Goal: Task Accomplishment & Management: Use online tool/utility

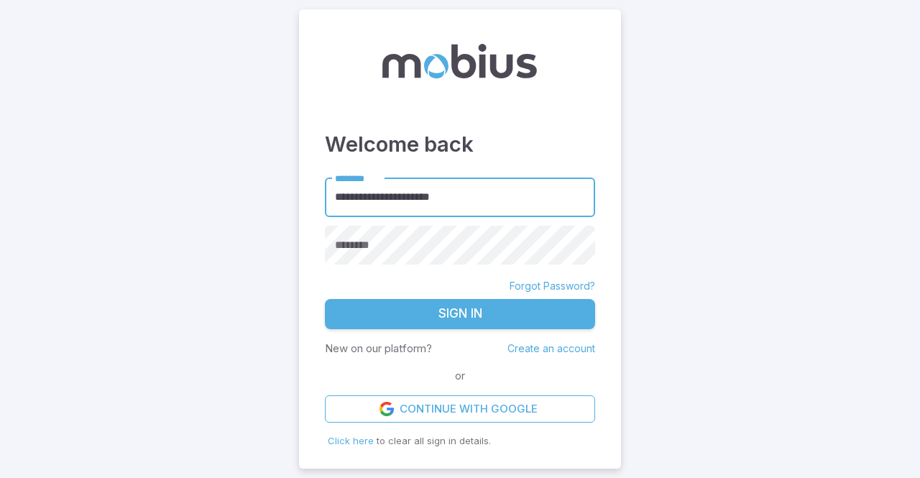
click at [633, 8] on main "**********" at bounding box center [460, 239] width 920 height 478
drag, startPoint x: 0, startPoint y: 0, endPoint x: 633, endPoint y: 8, distance: 633.2
click at [633, 8] on main "**********" at bounding box center [460, 239] width 920 height 478
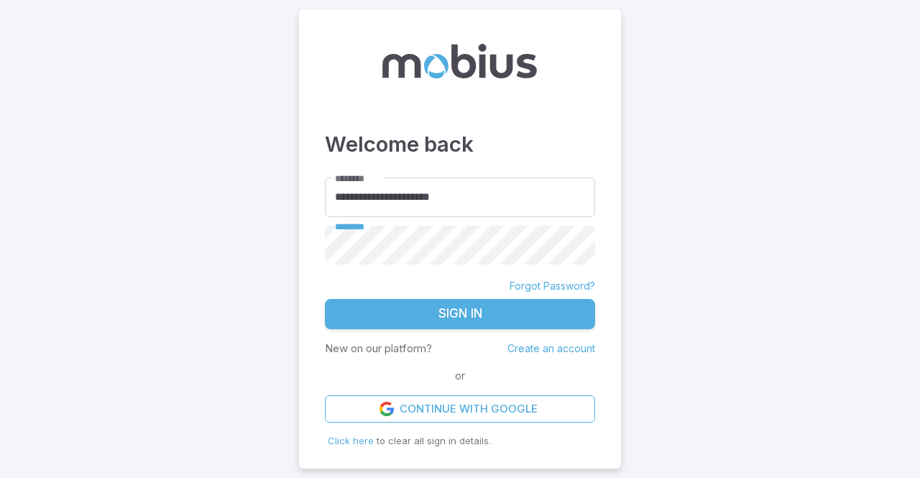
click at [325, 299] on button "Sign In" at bounding box center [460, 314] width 270 height 30
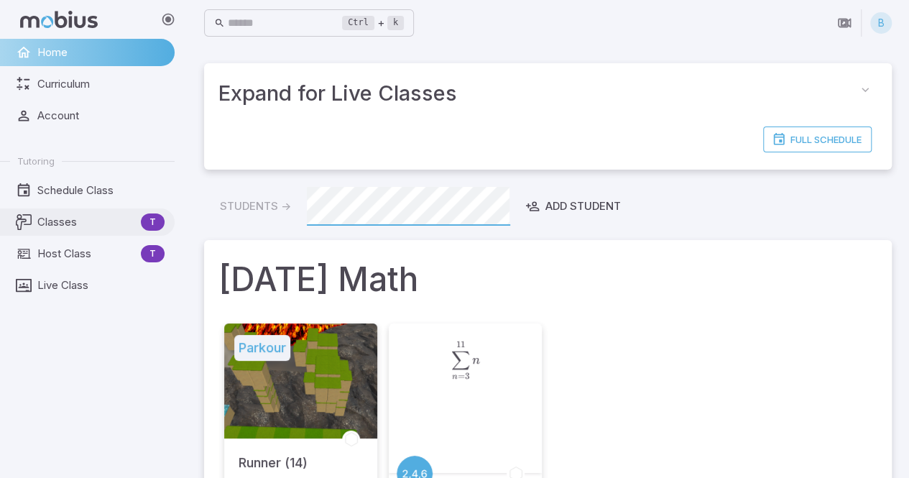
click at [102, 229] on span "Classes" at bounding box center [86, 222] width 98 height 16
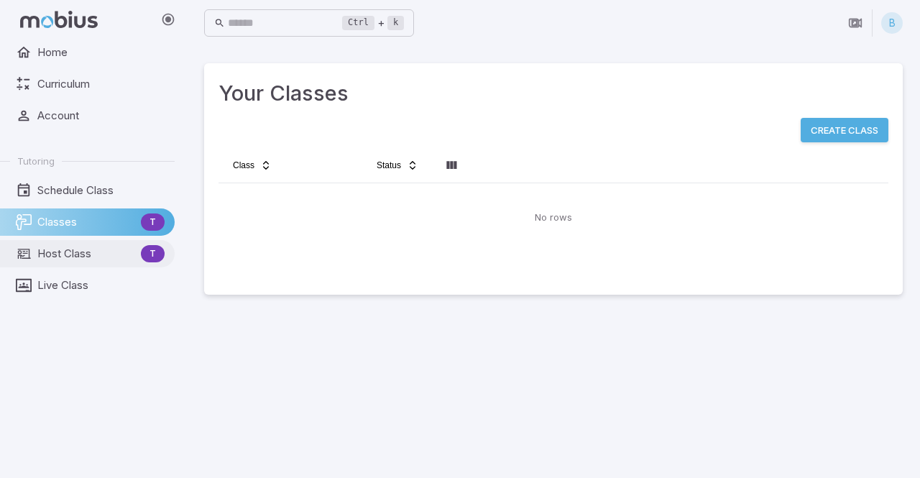
click at [78, 251] on span "Host Class" at bounding box center [86, 254] width 98 height 16
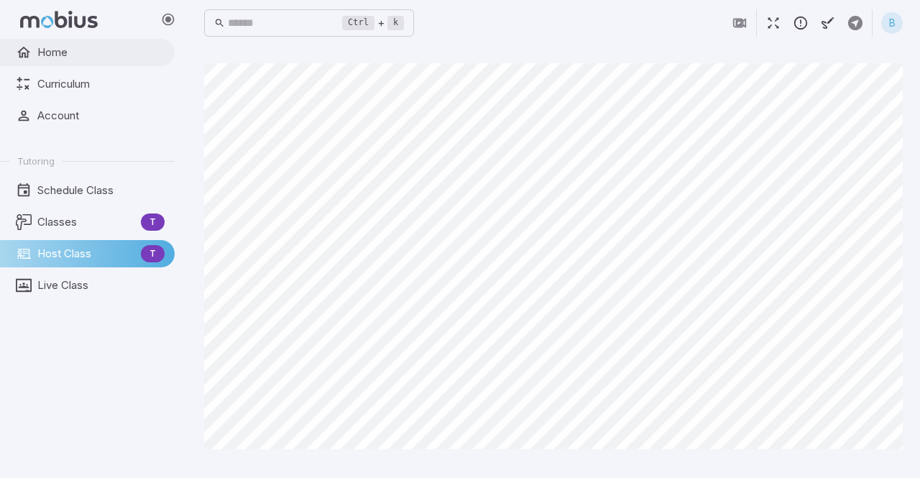
click at [86, 53] on span "Home" at bounding box center [100, 53] width 127 height 16
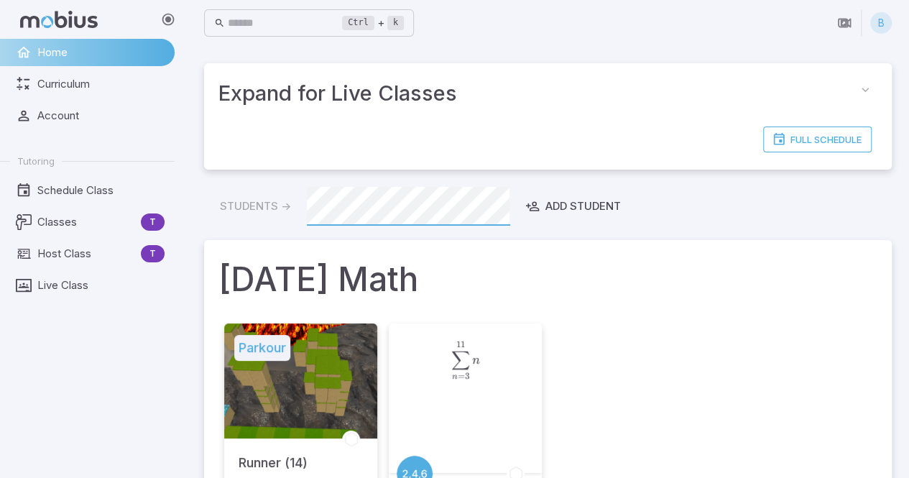
click at [880, 26] on div "B" at bounding box center [881, 23] width 22 height 22
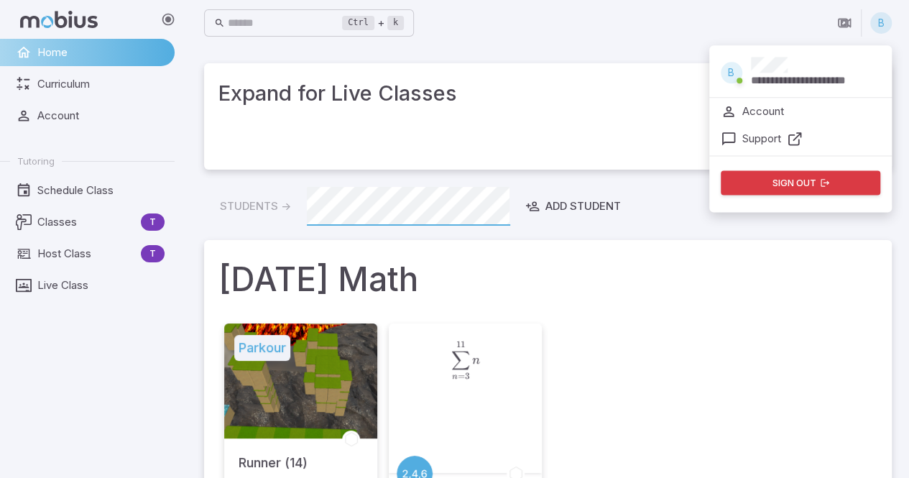
click at [752, 87] on p "**********" at bounding box center [815, 81] width 129 height 16
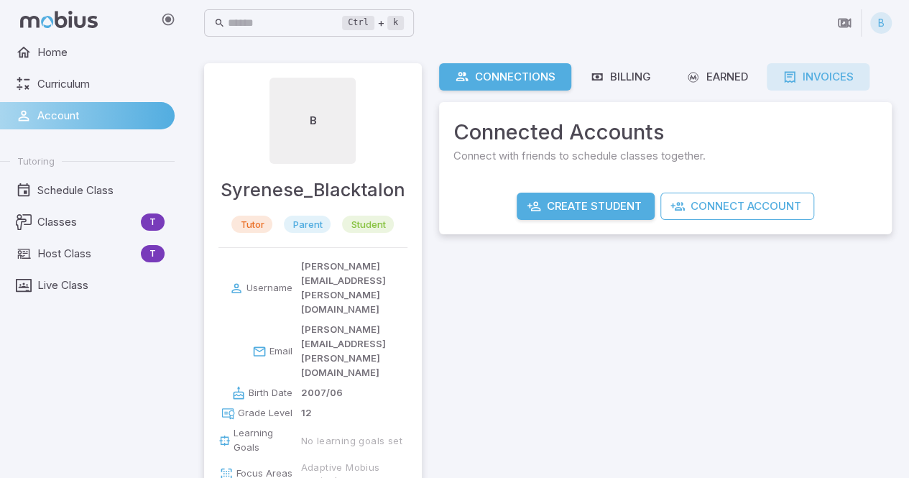
click at [811, 86] on link "Invoices" at bounding box center [818, 76] width 103 height 27
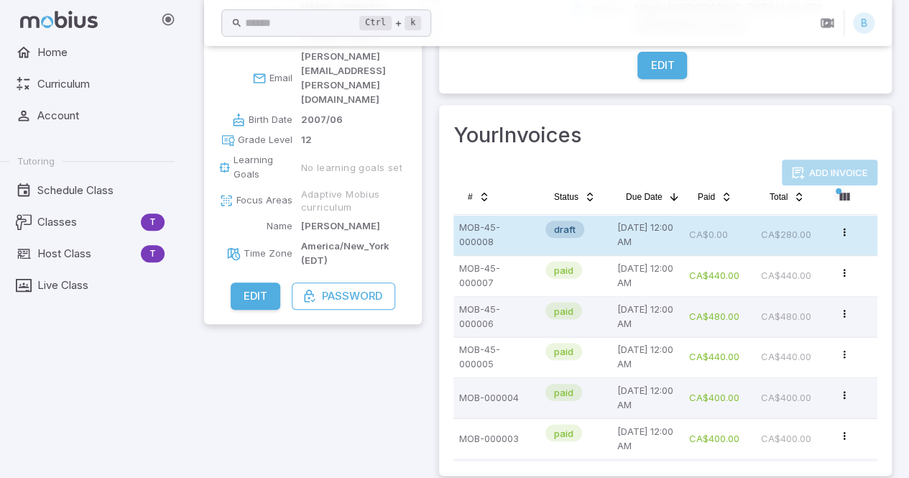
click at [799, 221] on p "CA$280.00" at bounding box center [791, 235] width 60 height 29
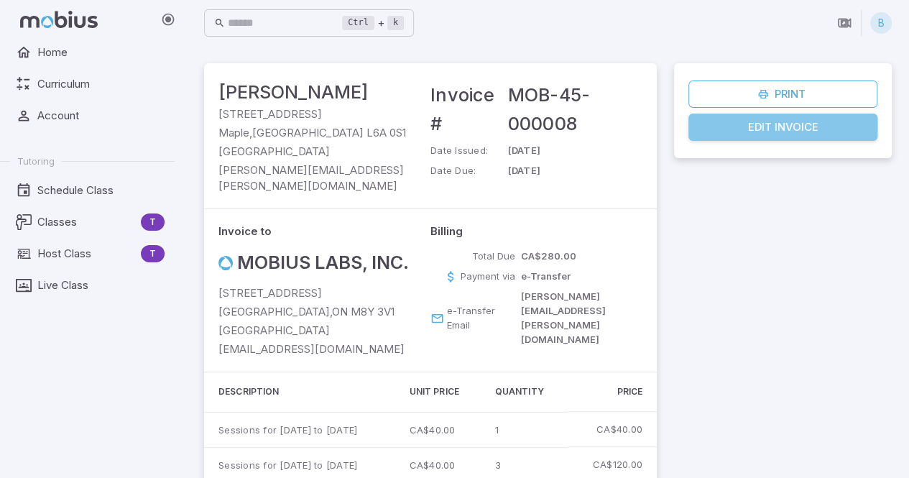
click at [763, 130] on link "Edit Invoice" at bounding box center [782, 127] width 189 height 27
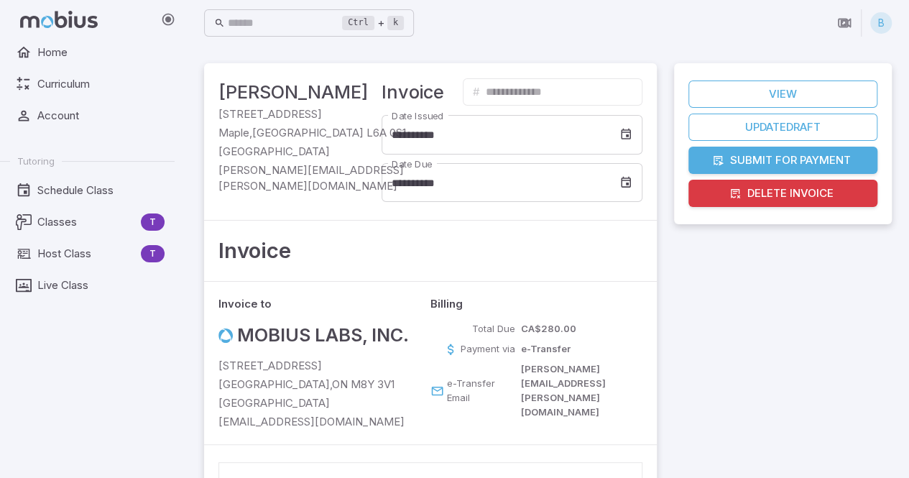
click at [755, 195] on button "Delete Invoice" at bounding box center [782, 193] width 189 height 27
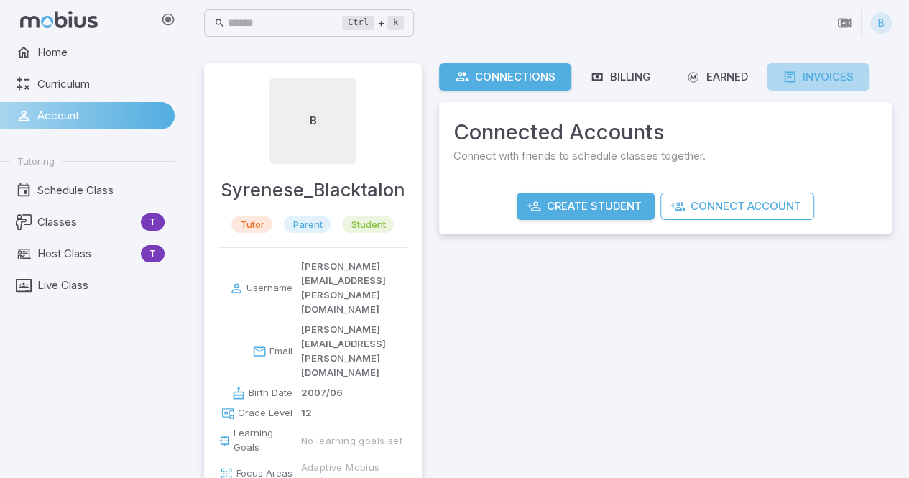
click at [845, 81] on div "Invoices" at bounding box center [818, 77] width 71 height 16
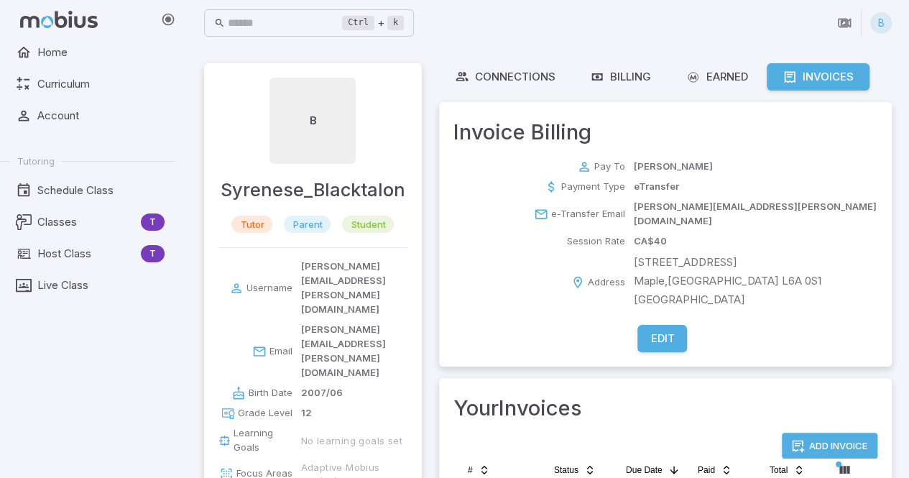
click at [821, 433] on button "Add Invoice" at bounding box center [830, 446] width 96 height 26
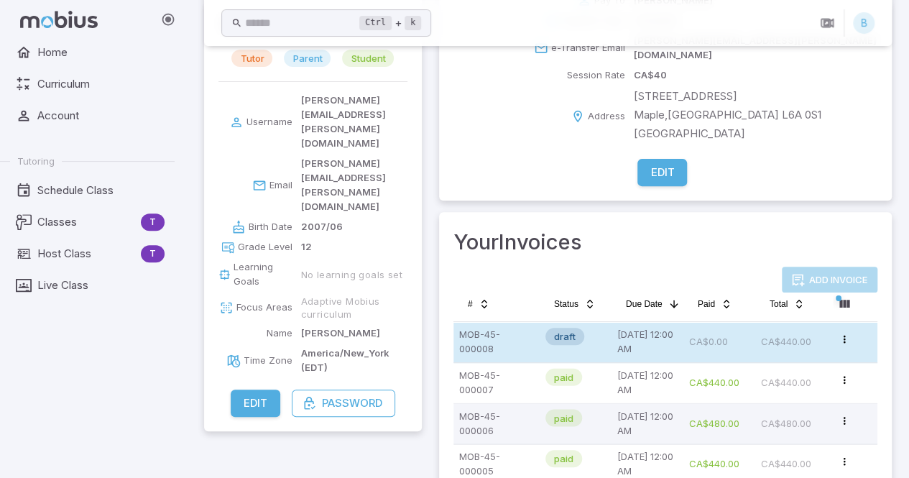
click at [694, 328] on p "CA$0.00" at bounding box center [719, 342] width 60 height 29
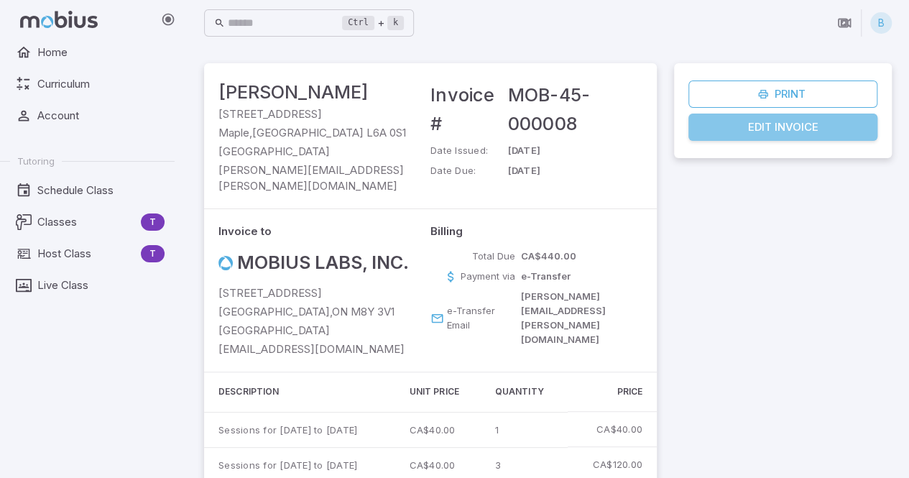
click at [769, 126] on link "Edit Invoice" at bounding box center [782, 127] width 189 height 27
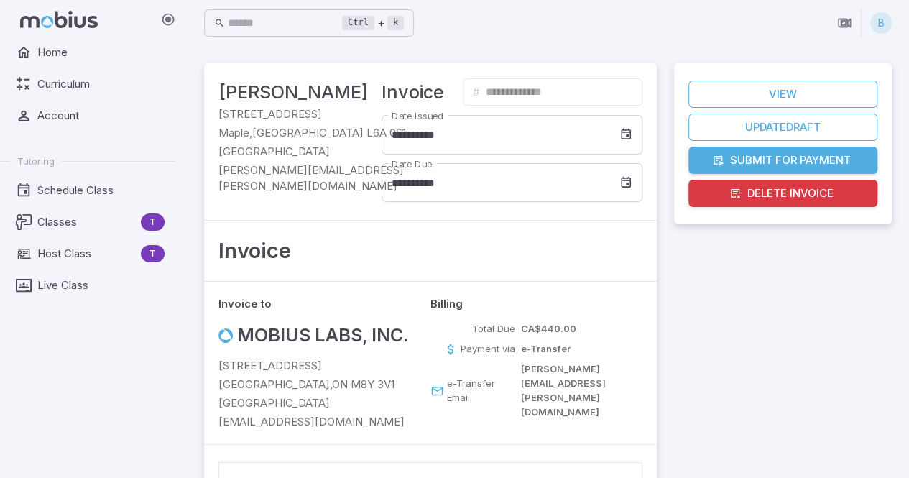
click at [773, 159] on button "Submit for Payment" at bounding box center [782, 160] width 189 height 27
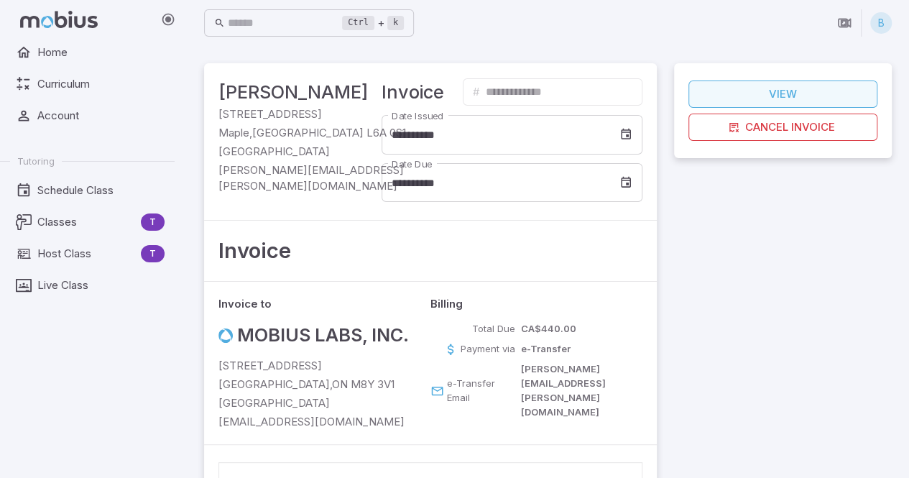
click at [780, 96] on link "View" at bounding box center [782, 93] width 189 height 27
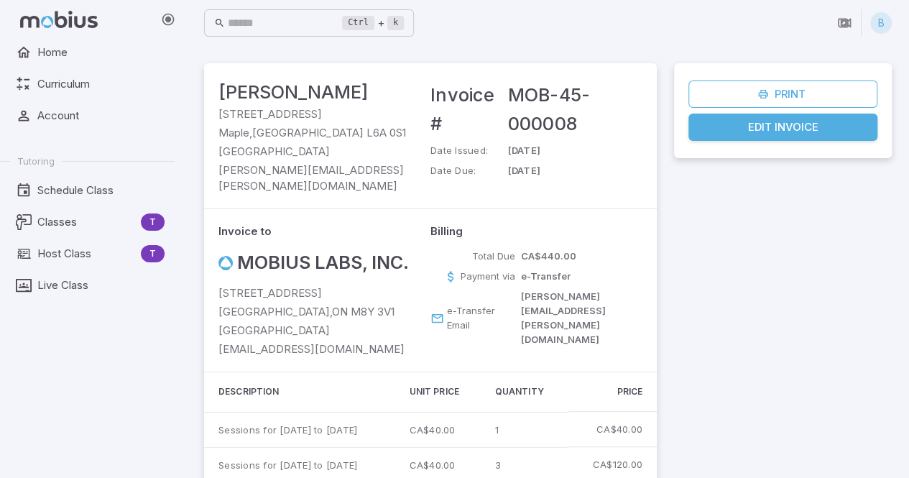
click at [887, 20] on div "B" at bounding box center [881, 23] width 22 height 22
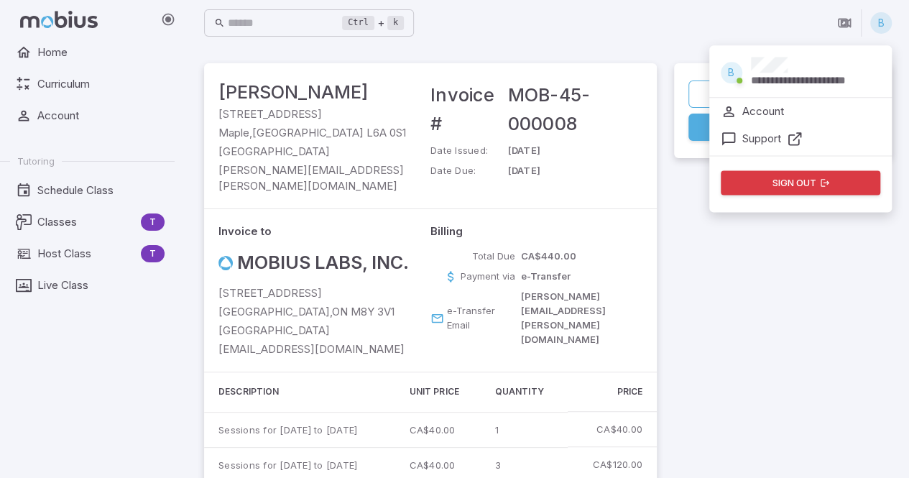
click at [782, 80] on p "**********" at bounding box center [815, 81] width 129 height 16
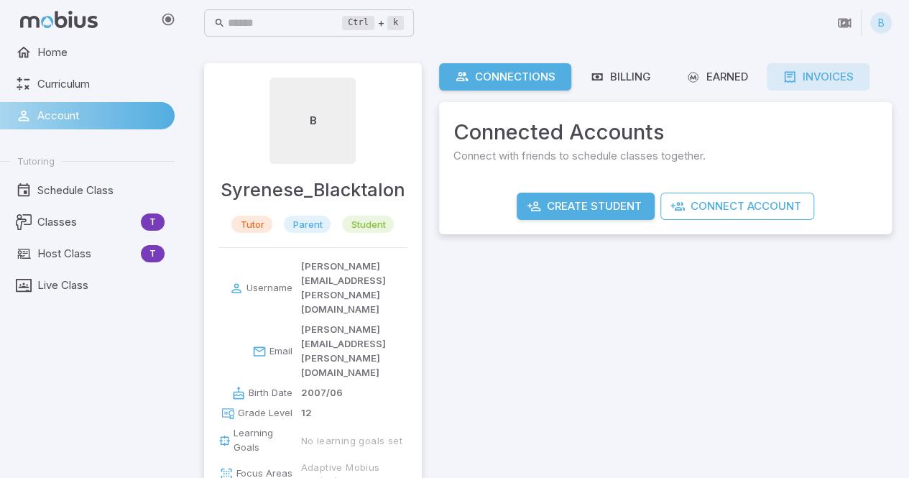
click at [807, 77] on div "Invoices" at bounding box center [818, 77] width 71 height 16
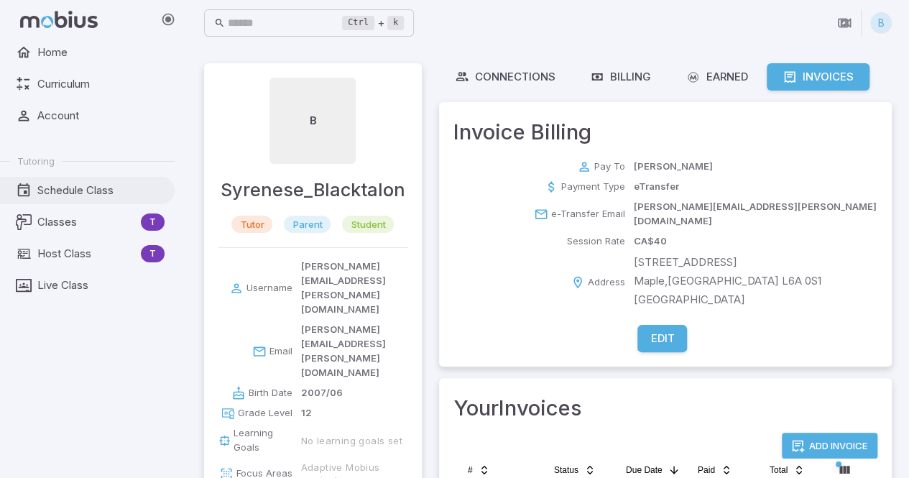
click at [67, 193] on span "Schedule Class" at bounding box center [100, 191] width 127 height 16
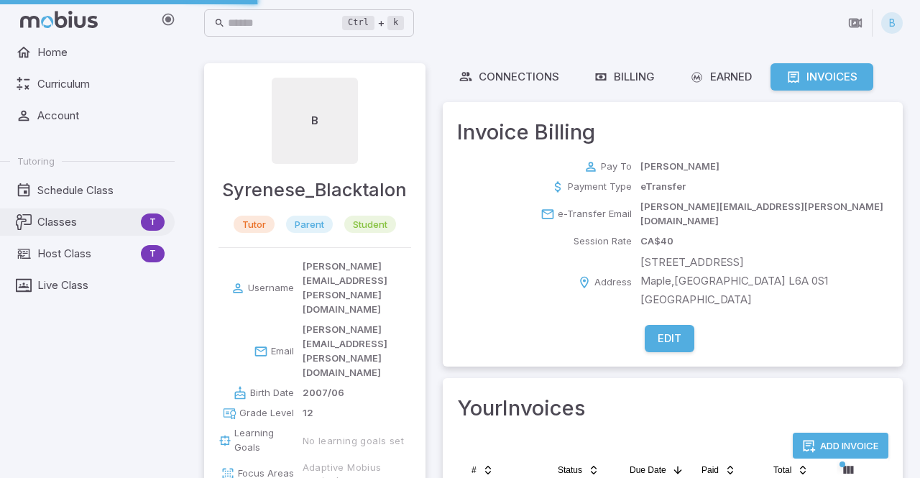
click at [68, 223] on span "Classes" at bounding box center [86, 222] width 98 height 16
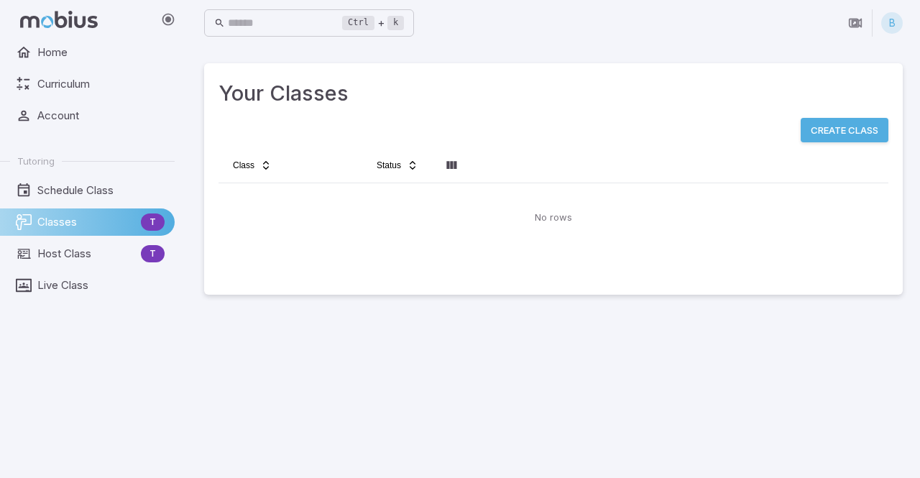
click at [123, 223] on span "Classes" at bounding box center [86, 222] width 98 height 16
click at [103, 252] on span "Host Class" at bounding box center [86, 254] width 98 height 16
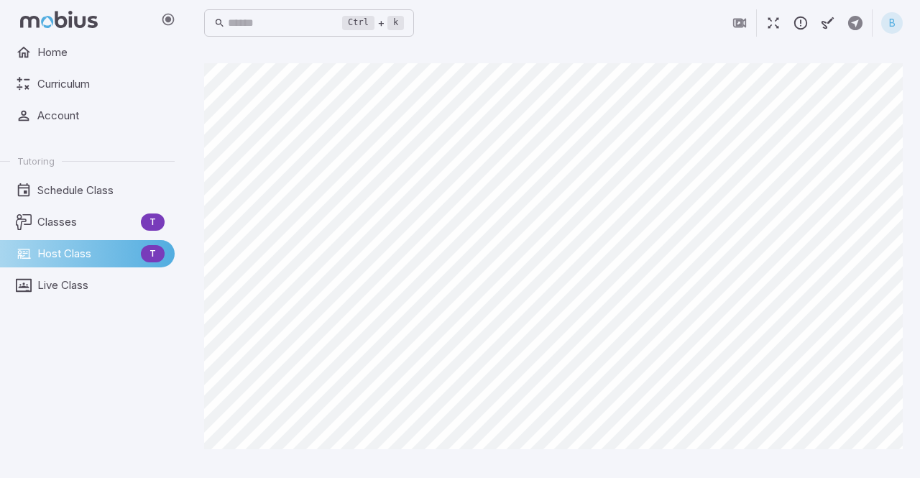
click at [76, 256] on span "Host Class" at bounding box center [86, 254] width 98 height 16
click at [911, 294] on main "Canvas actions 100 % Exit zen mode" at bounding box center [553, 262] width 733 height 432
click at [826, 30] on icon "button" at bounding box center [828, 23] width 16 height 16
click at [829, 29] on icon "button" at bounding box center [828, 23] width 16 height 16
click at [851, 25] on icon "button" at bounding box center [855, 23] width 16 height 16
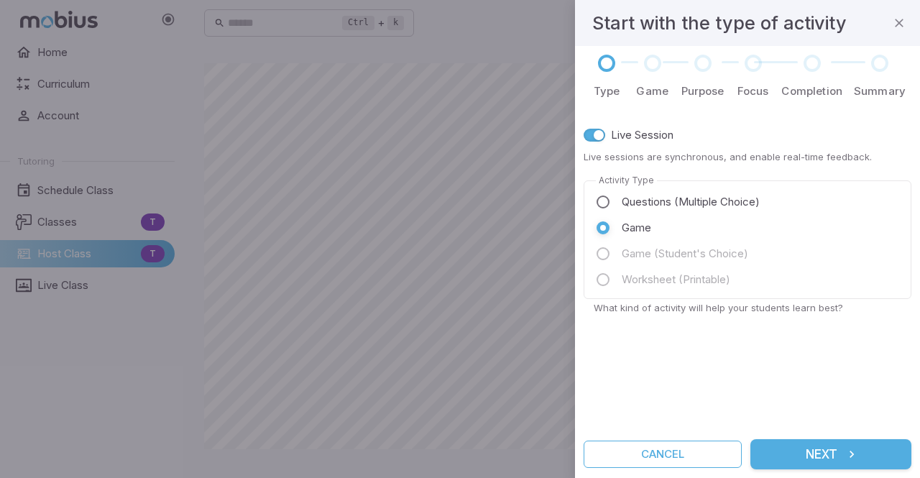
click at [796, 459] on button "Next" at bounding box center [830, 454] width 161 height 30
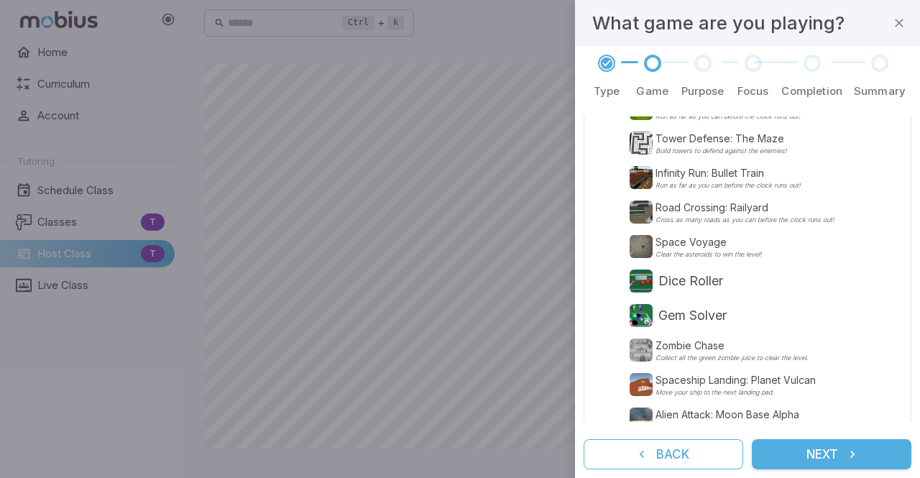
scroll to position [321, 0]
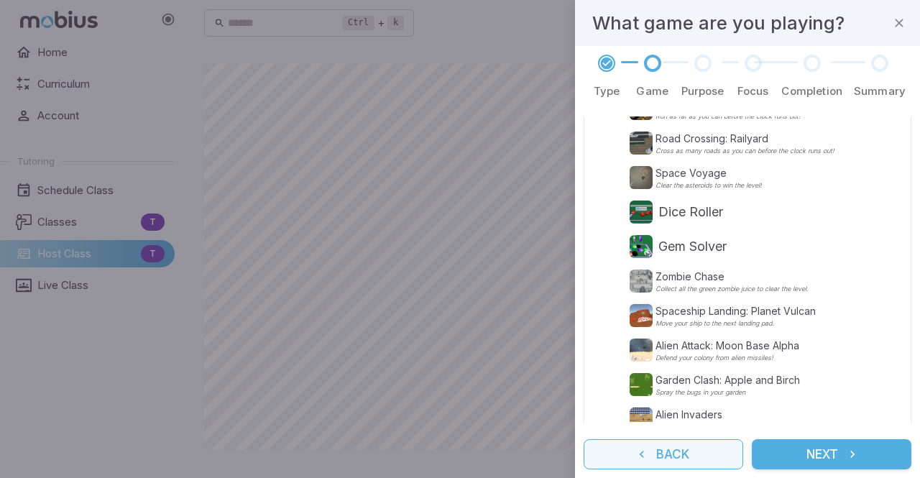
type input "**********"
click at [711, 468] on button "Back" at bounding box center [664, 454] width 160 height 30
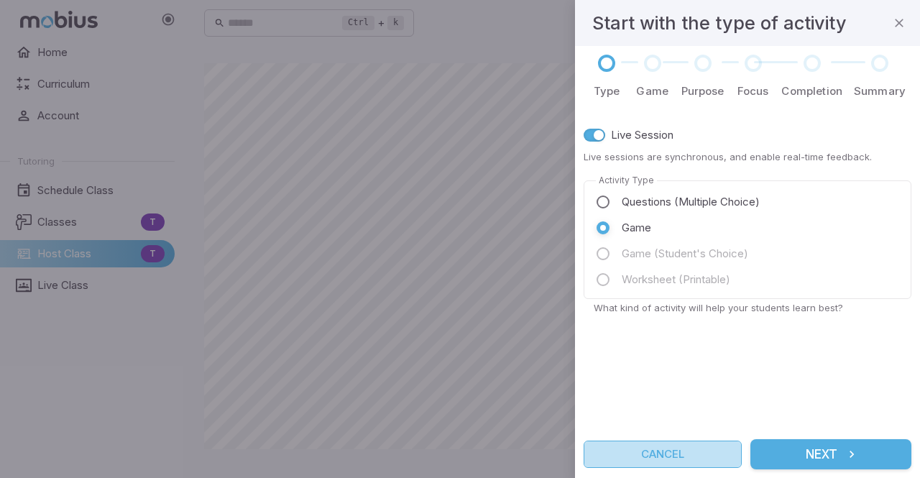
click at [676, 441] on button "Cancel" at bounding box center [663, 454] width 158 height 27
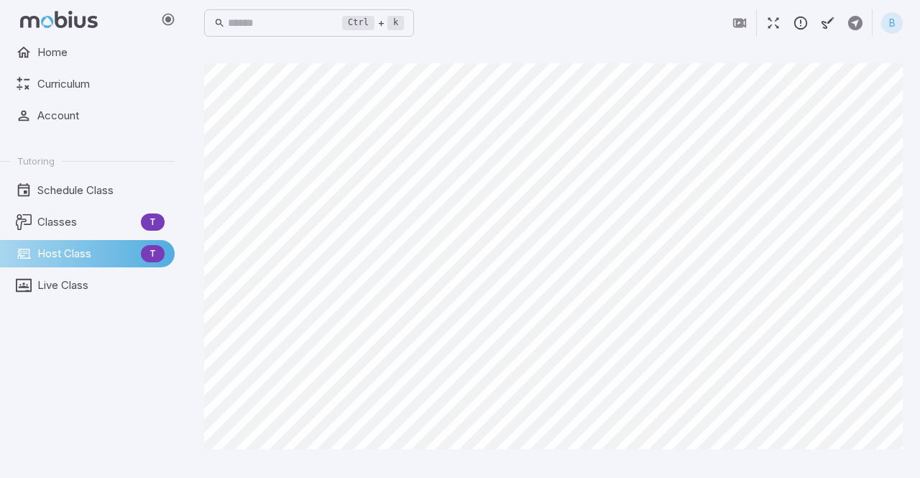
click at [911, 72] on main "Canvas actions 100 % Exit zen mode" at bounding box center [553, 262] width 733 height 432
click at [910, 224] on main "Canvas actions 100 % Exit zen mode" at bounding box center [553, 262] width 733 height 432
